Goal: Information Seeking & Learning: Learn about a topic

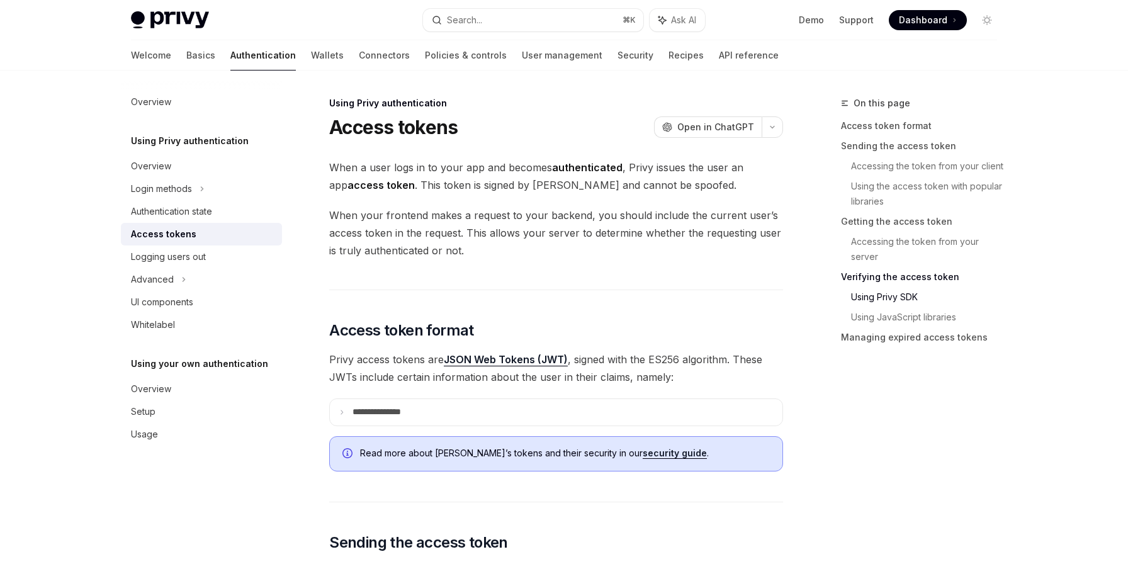
scroll to position [2528, 0]
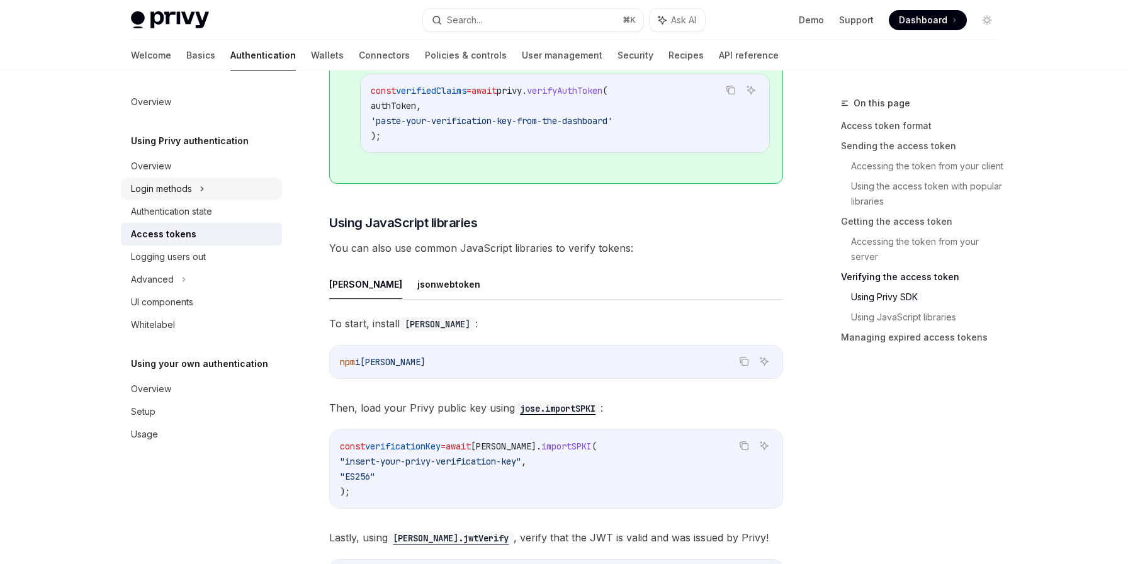
click at [145, 188] on div "Login methods" at bounding box center [161, 188] width 61 height 15
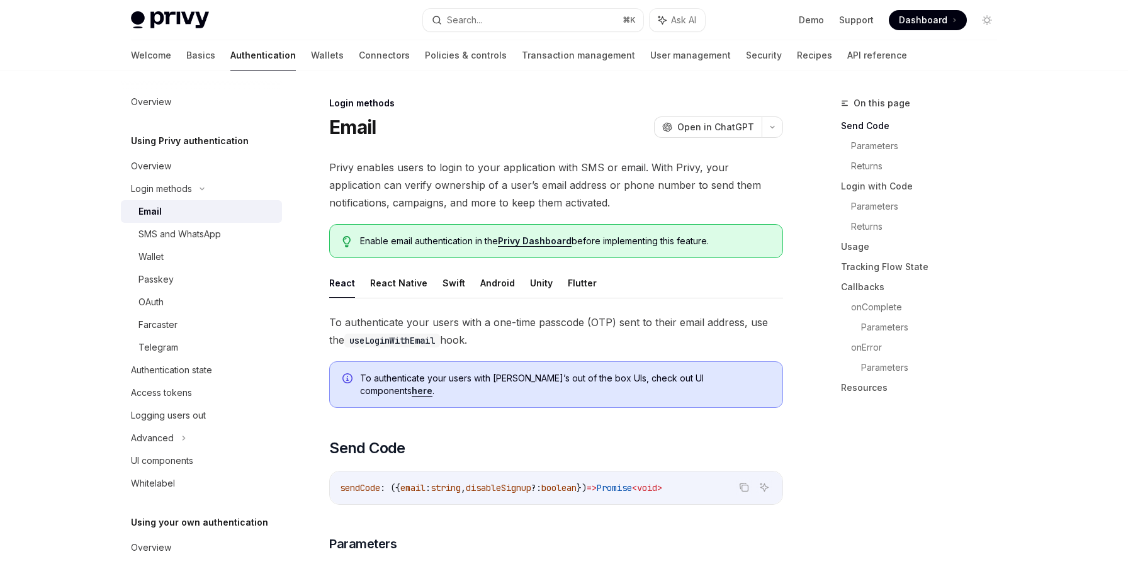
click at [150, 259] on div "Wallet" at bounding box center [151, 256] width 25 height 15
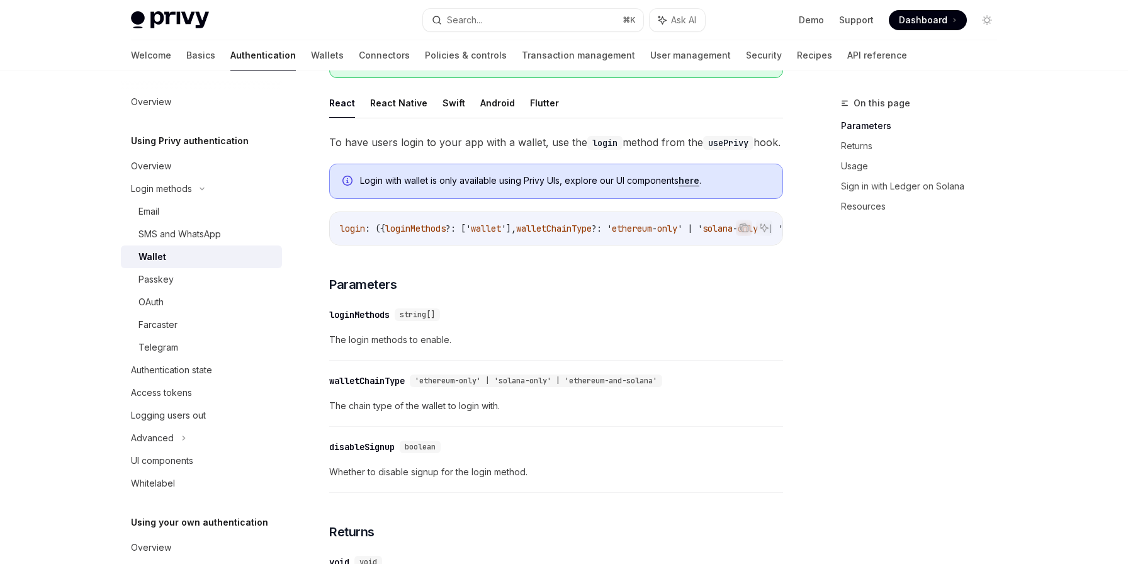
scroll to position [182, 0]
click at [171, 308] on div "OAuth" at bounding box center [207, 302] width 136 height 15
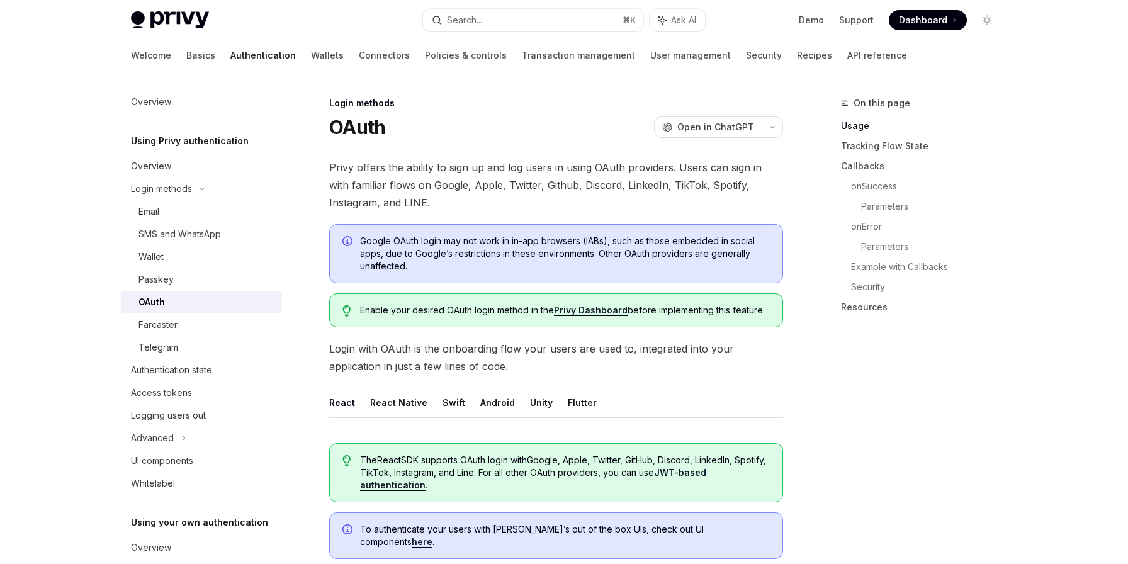
click at [576, 400] on button "Flutter" at bounding box center [582, 403] width 29 height 30
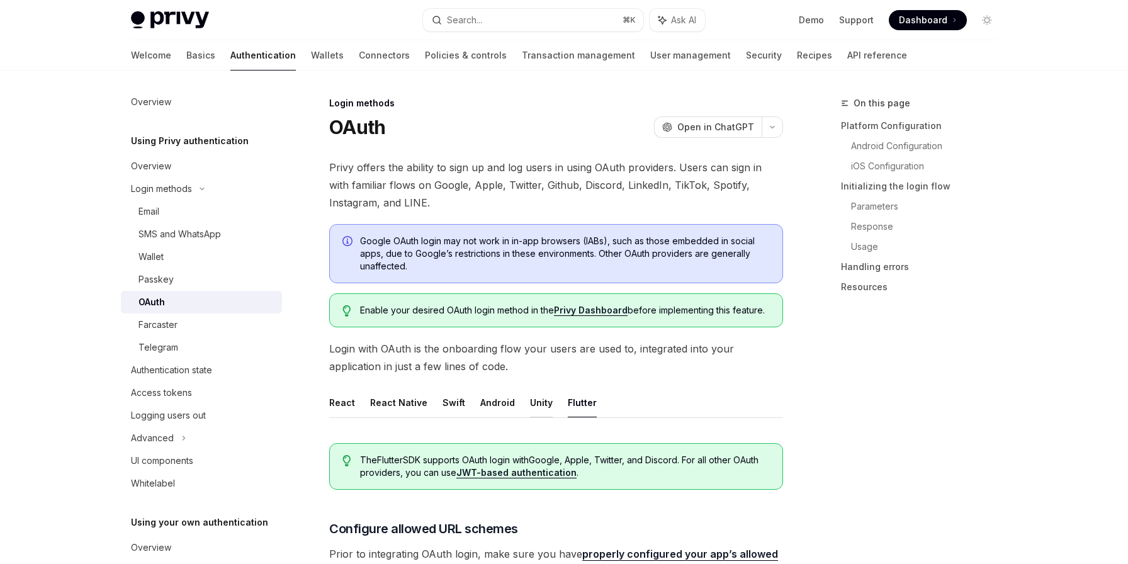
click at [541, 405] on button "Unity" at bounding box center [541, 403] width 23 height 30
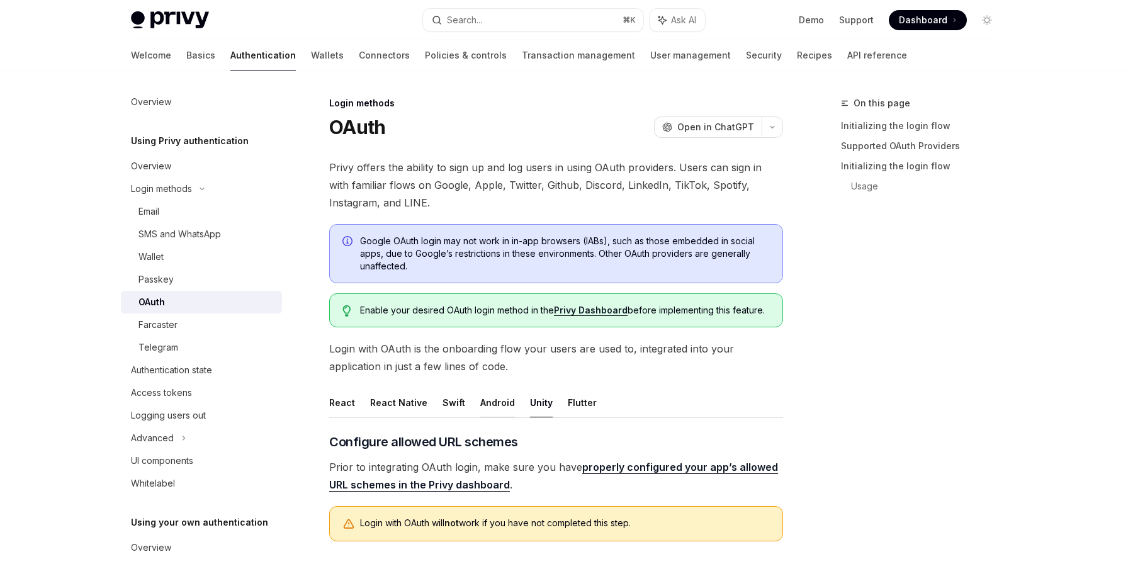
click at [497, 405] on button "Android" at bounding box center [497, 403] width 35 height 30
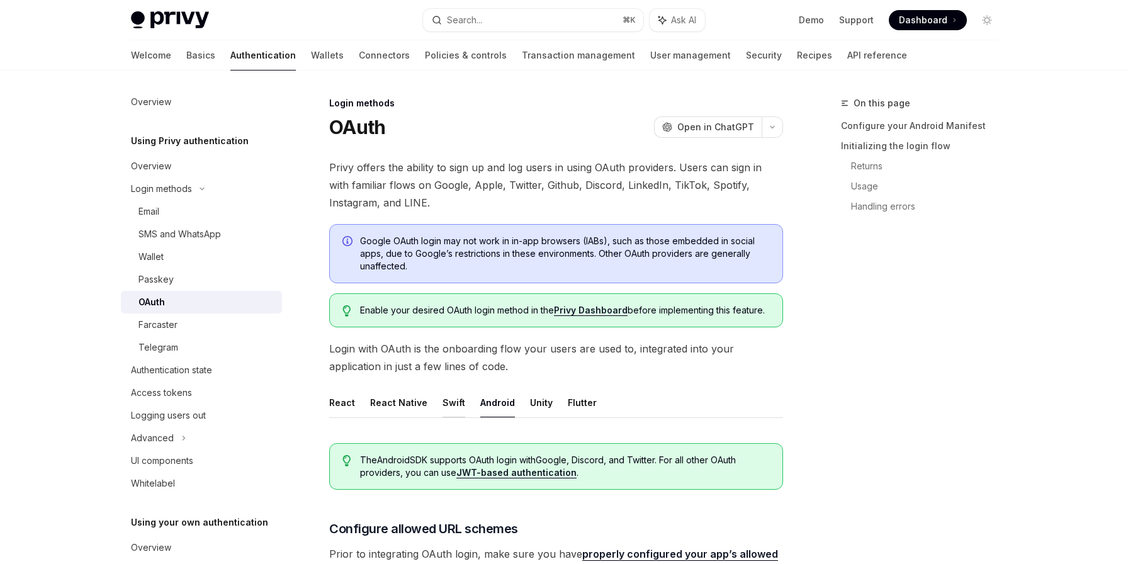
click at [451, 398] on button "Swift" at bounding box center [454, 403] width 23 height 30
click at [399, 399] on button "React Native" at bounding box center [398, 403] width 57 height 30
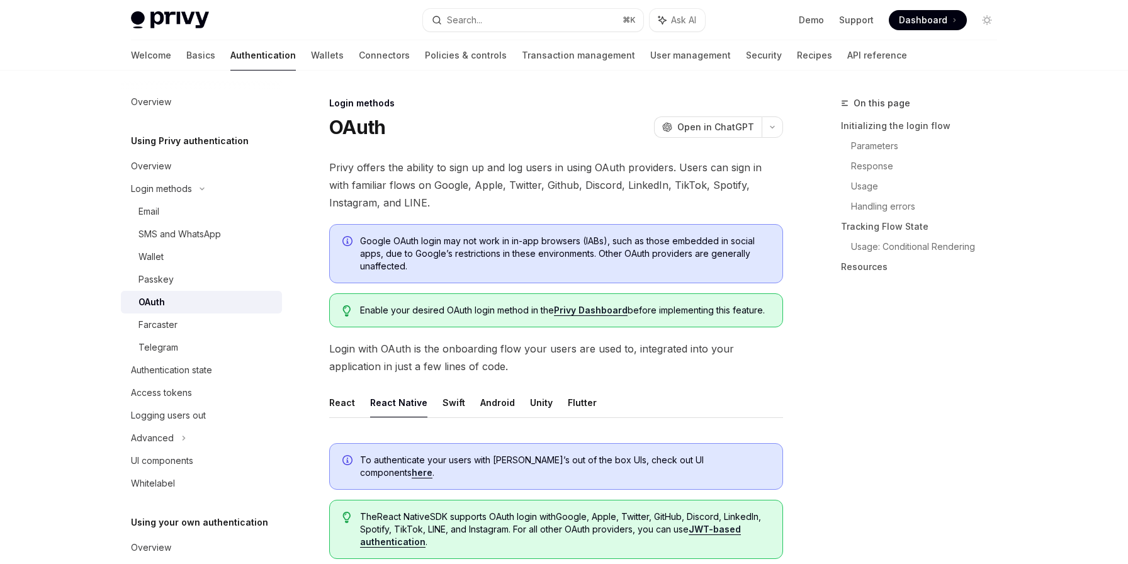
click at [354, 403] on ul "React React Native Swift Android Unity Flutter" at bounding box center [556, 403] width 454 height 30
click at [346, 403] on button "React" at bounding box center [342, 403] width 26 height 30
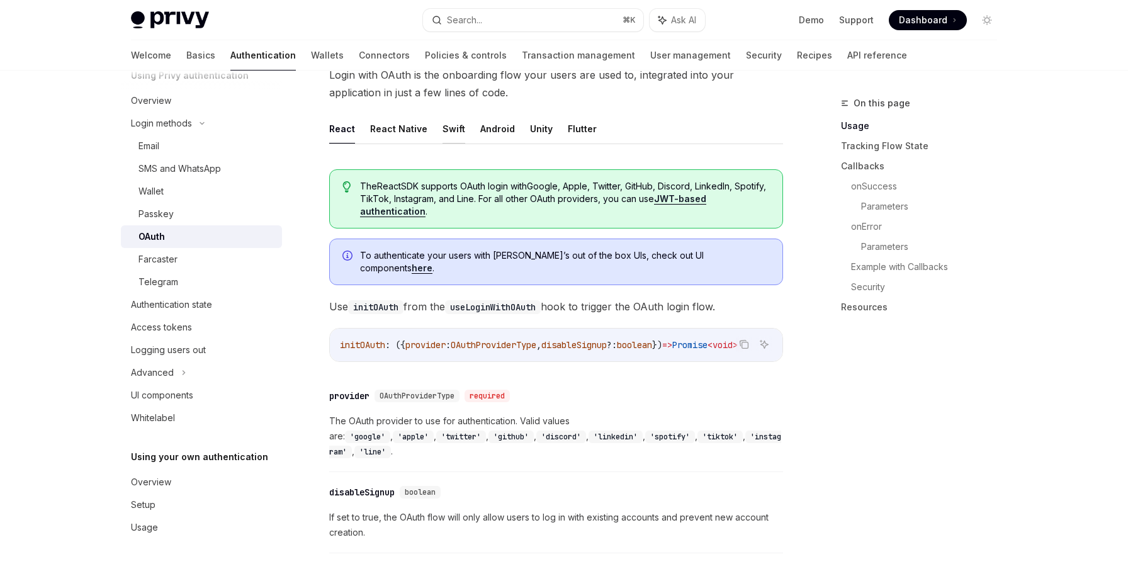
scroll to position [275, 0]
click at [186, 54] on link "Basics" at bounding box center [200, 55] width 29 height 30
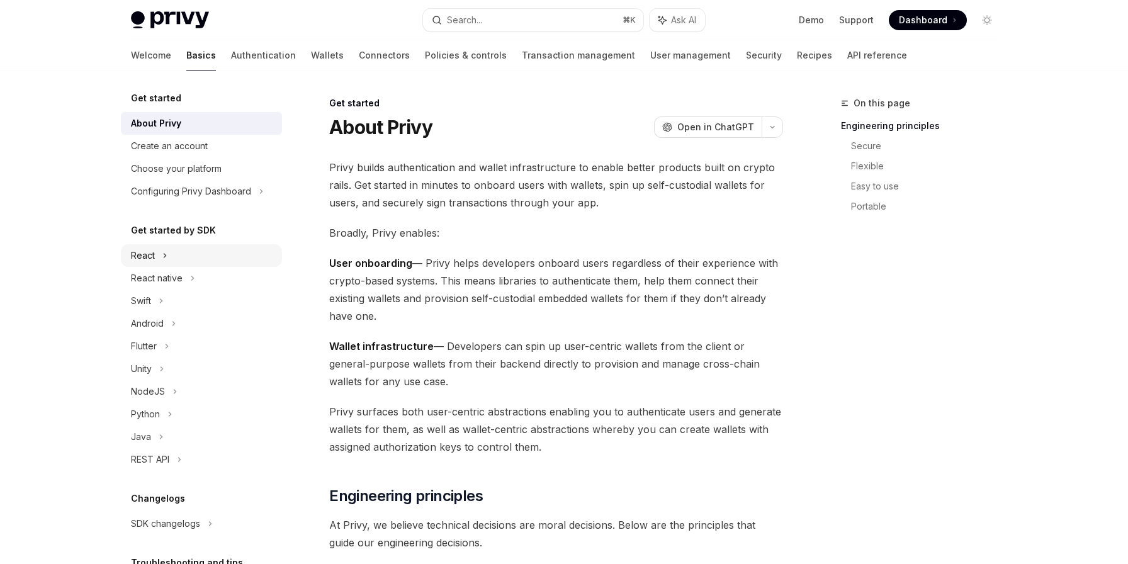
click at [150, 254] on div "React" at bounding box center [143, 255] width 24 height 15
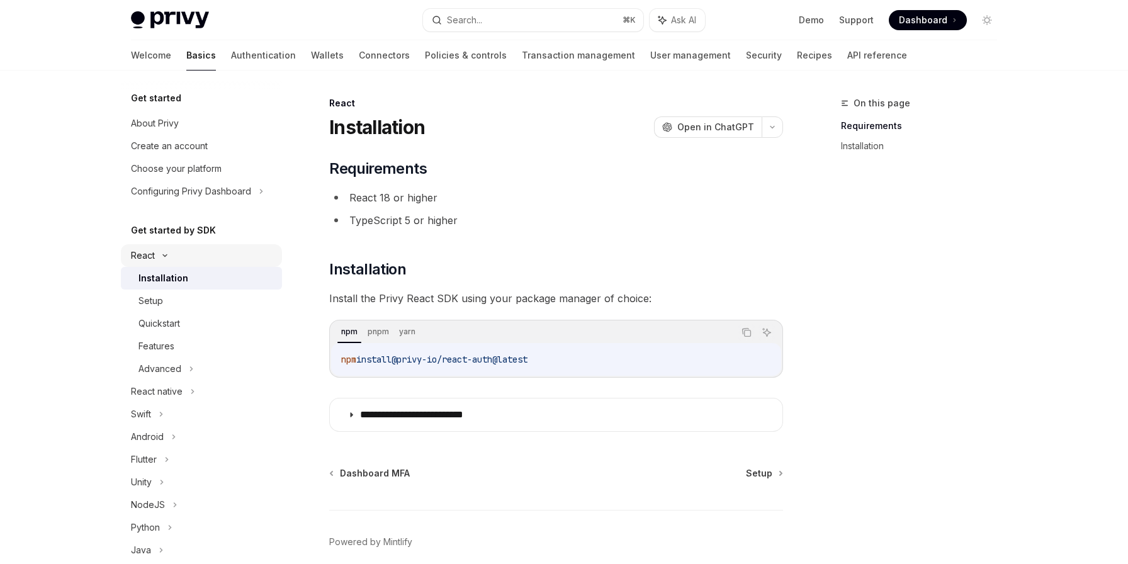
click at [150, 254] on div "React" at bounding box center [143, 255] width 24 height 15
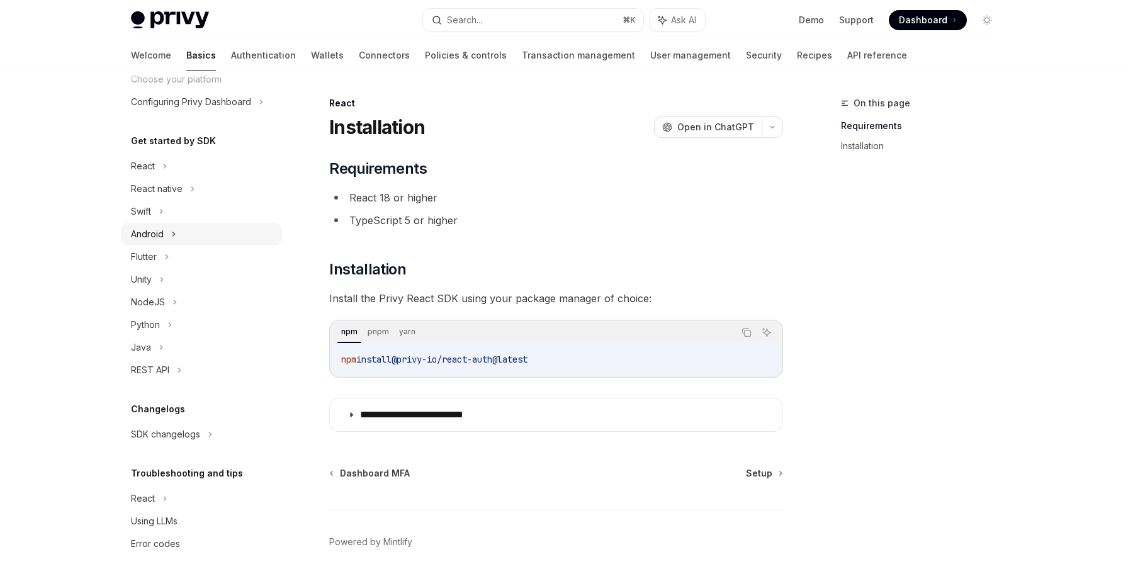
scroll to position [93, 0]
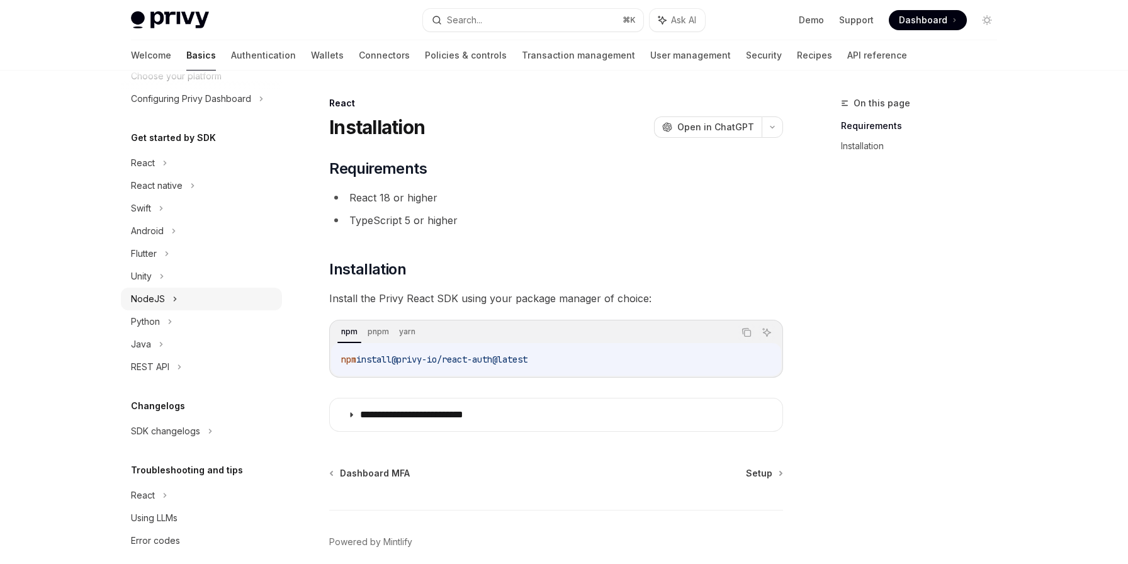
click at [154, 298] on div "NodeJS" at bounding box center [148, 299] width 34 height 15
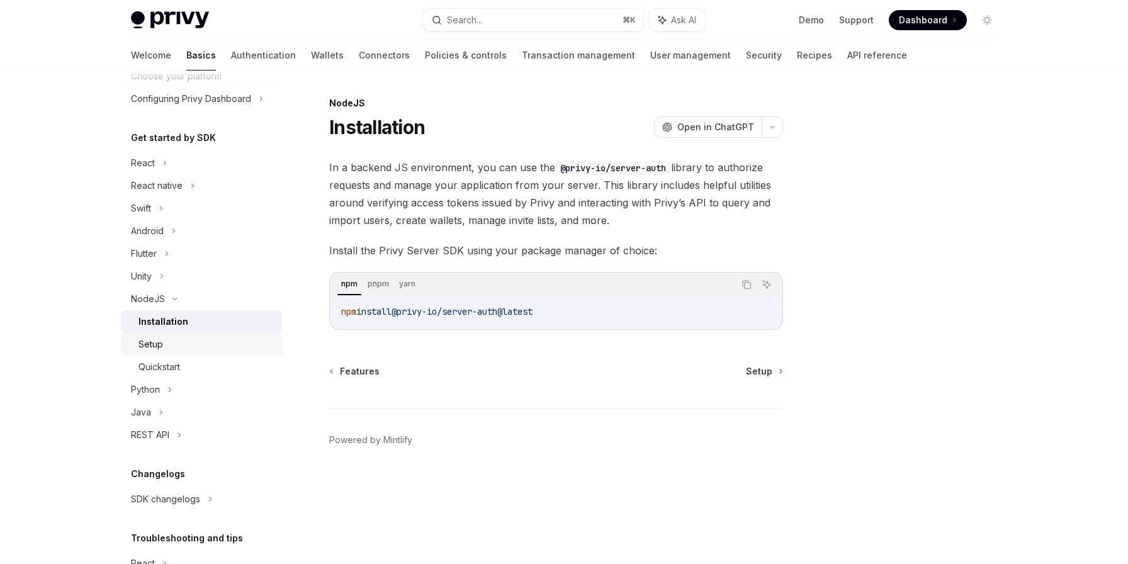
click at [158, 346] on div "Setup" at bounding box center [151, 344] width 25 height 15
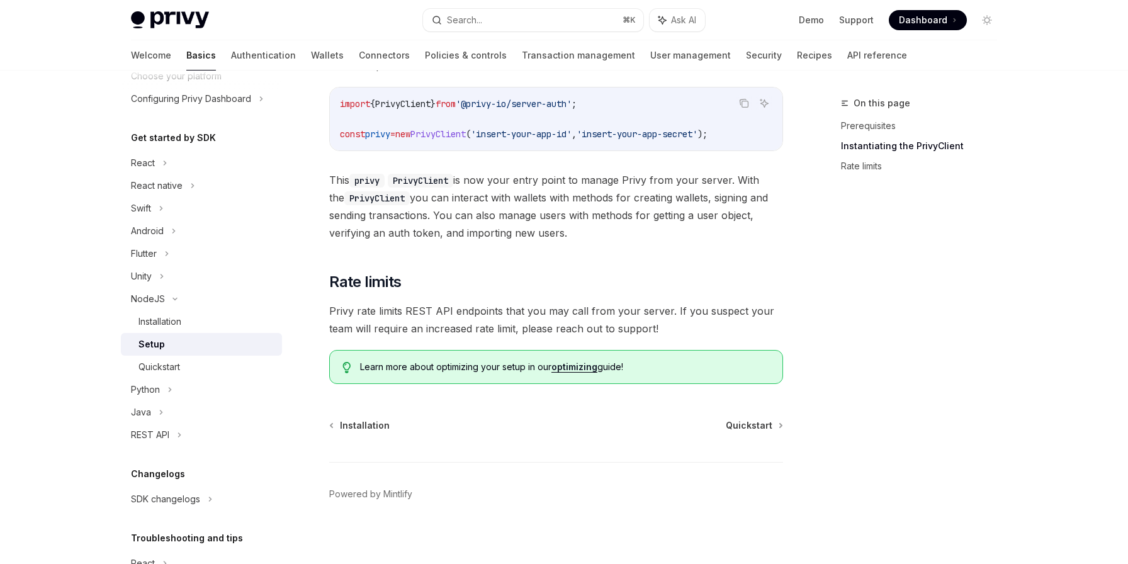
scroll to position [288, 0]
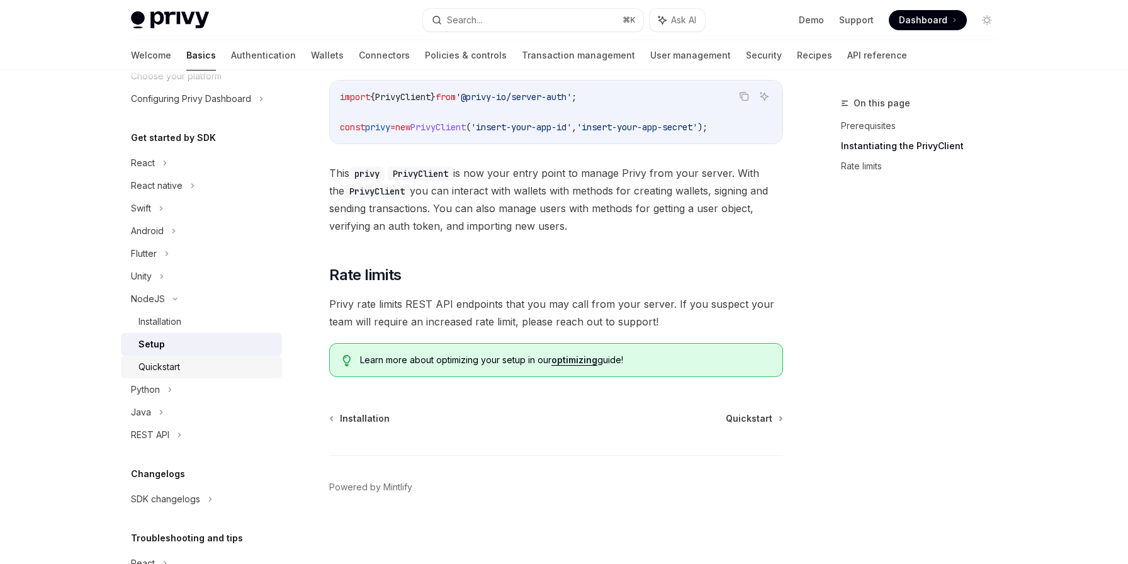
click at [174, 371] on div "Quickstart" at bounding box center [160, 367] width 42 height 15
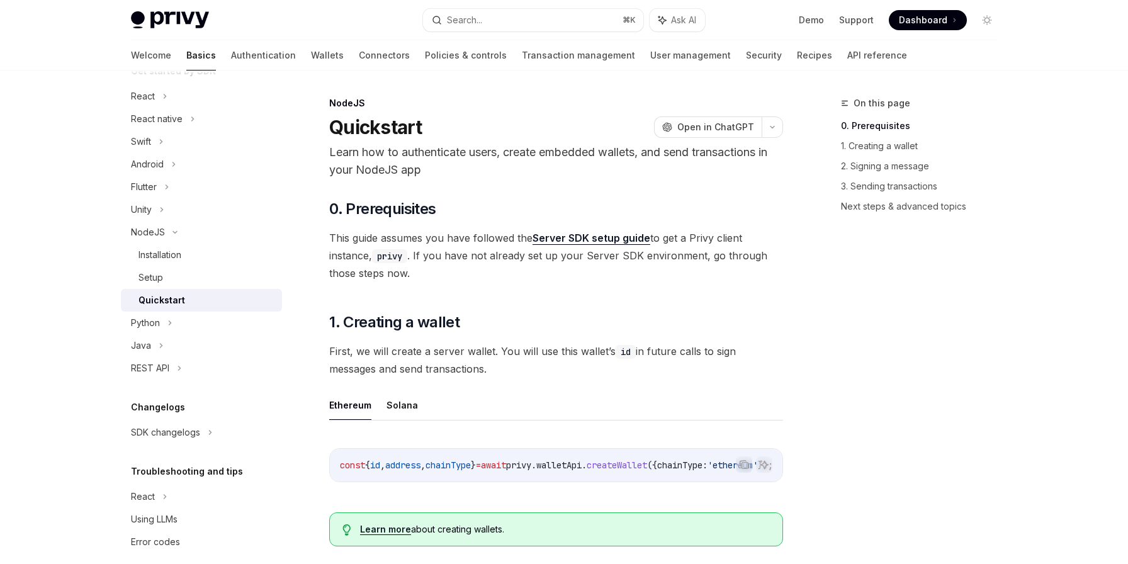
scroll to position [174, 0]
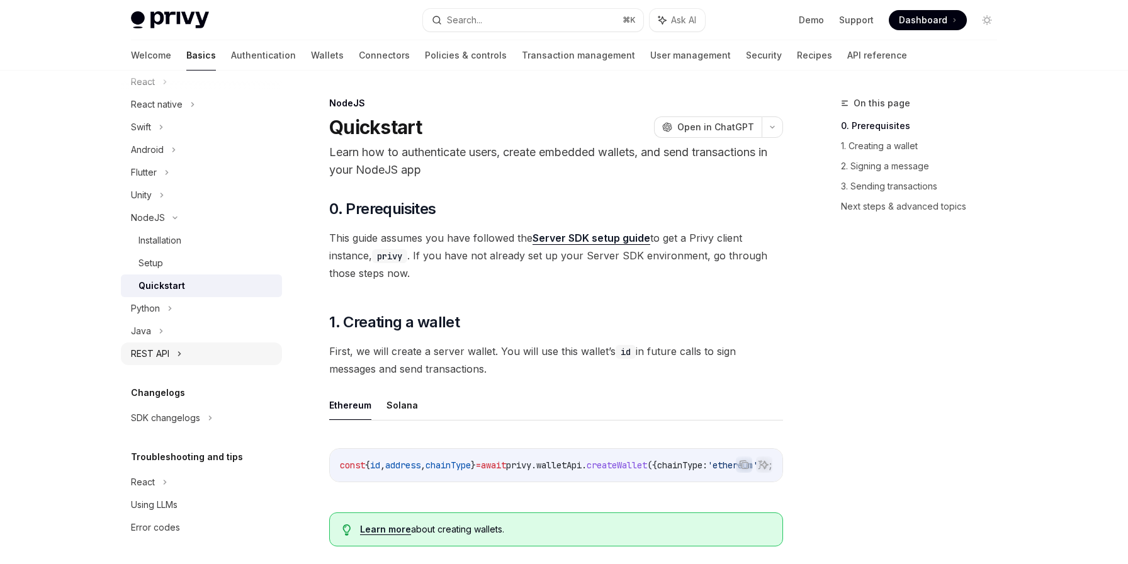
click at [154, 352] on div "REST API" at bounding box center [150, 353] width 38 height 15
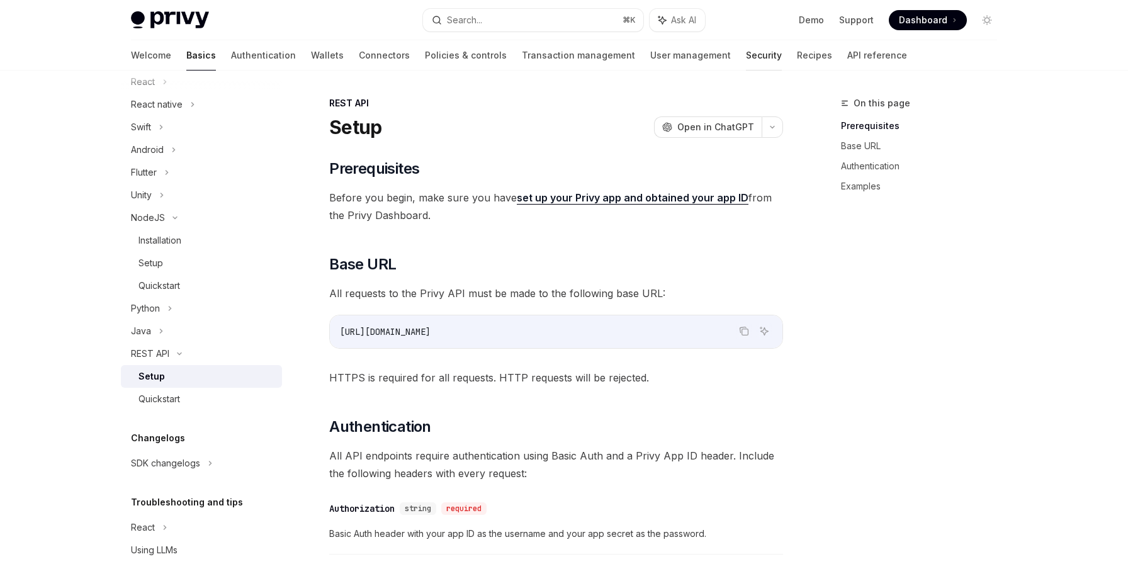
click at [746, 55] on link "Security" at bounding box center [764, 55] width 36 height 30
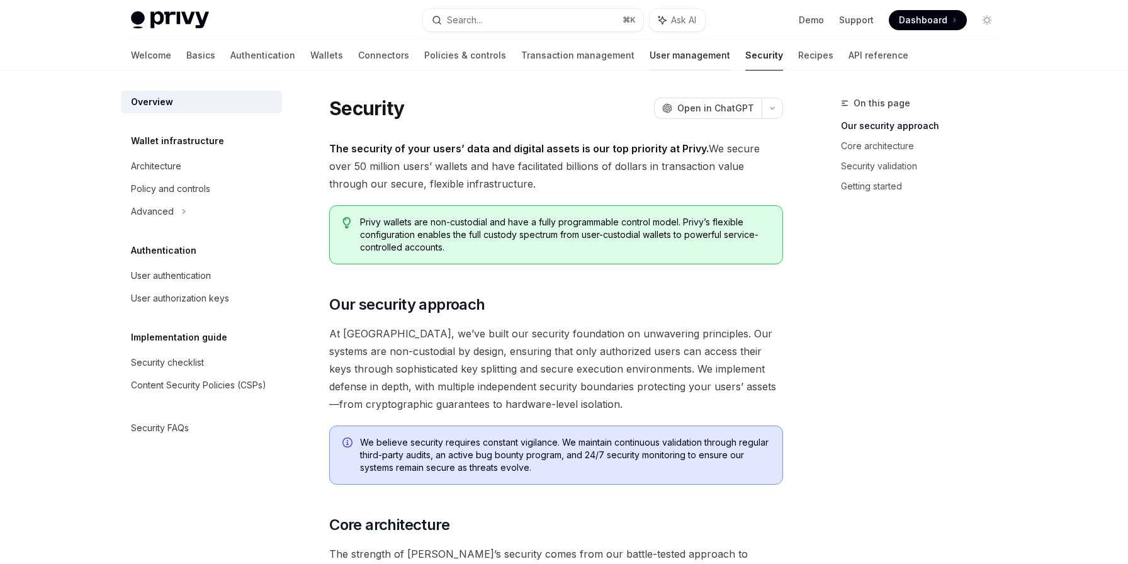
click at [650, 56] on link "User management" at bounding box center [690, 55] width 81 height 30
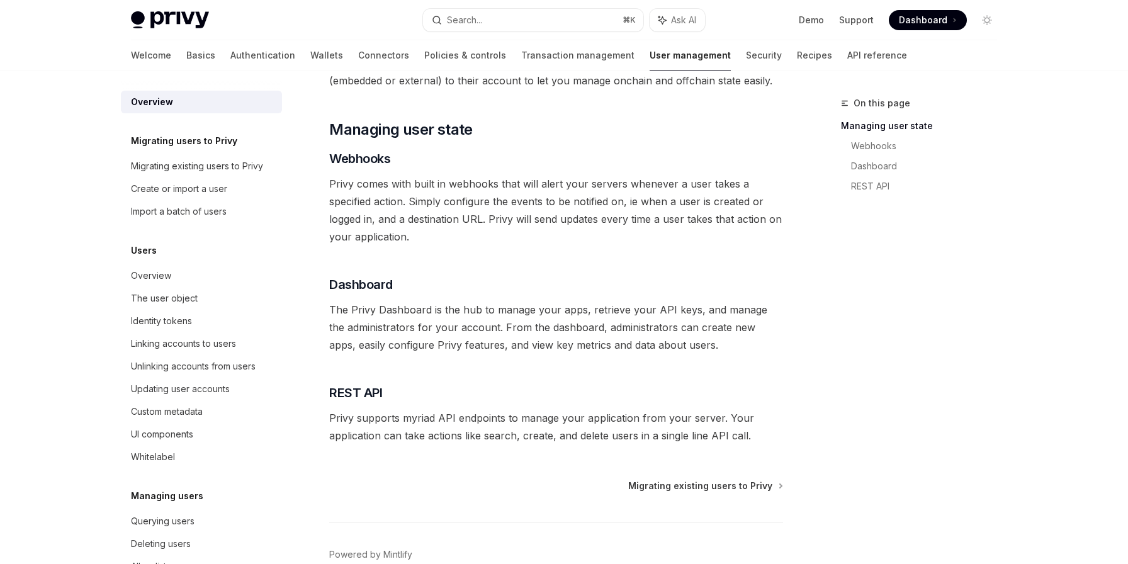
scroll to position [169, 0]
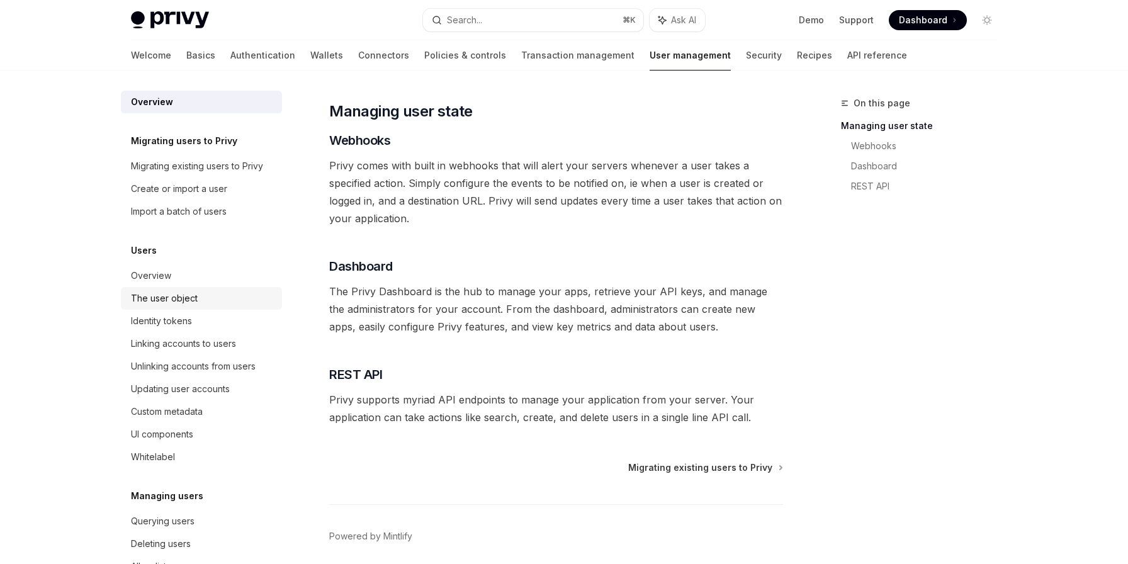
click at [162, 306] on link "The user object" at bounding box center [201, 298] width 161 height 23
type textarea "*"
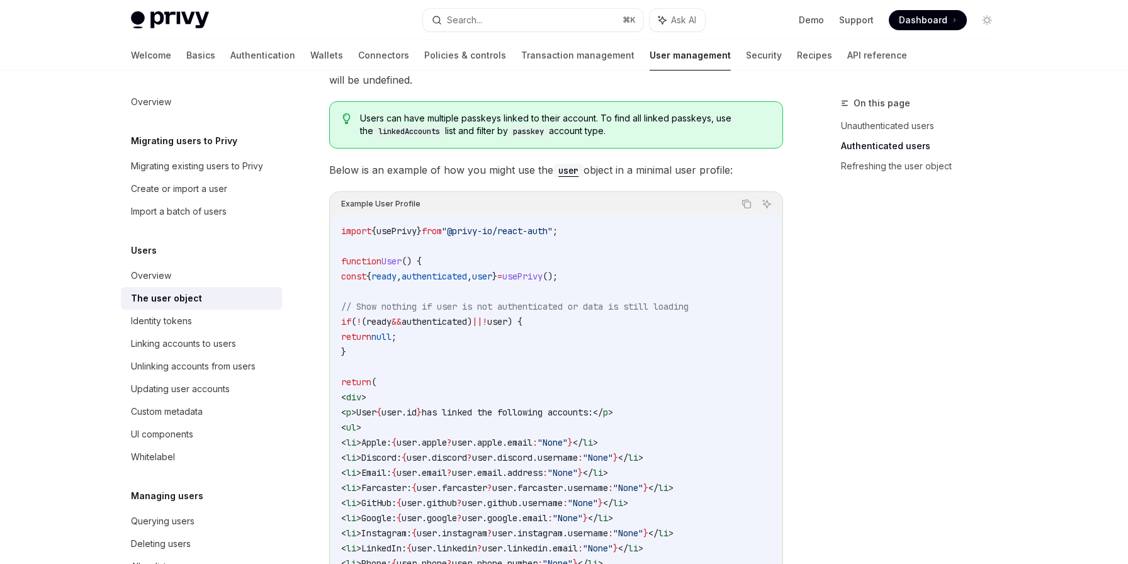
scroll to position [1126, 0]
